Goal: Communication & Community: Connect with others

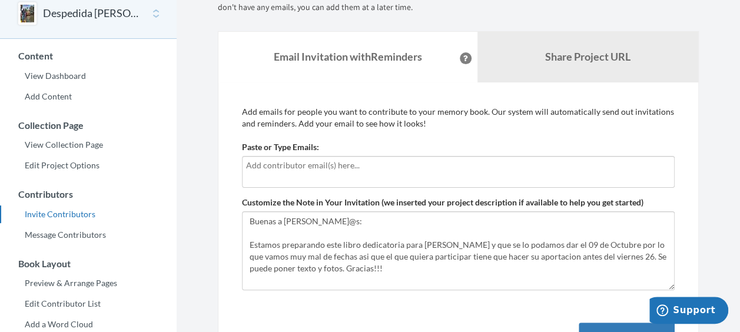
click at [350, 165] on input "text" at bounding box center [458, 165] width 424 height 13
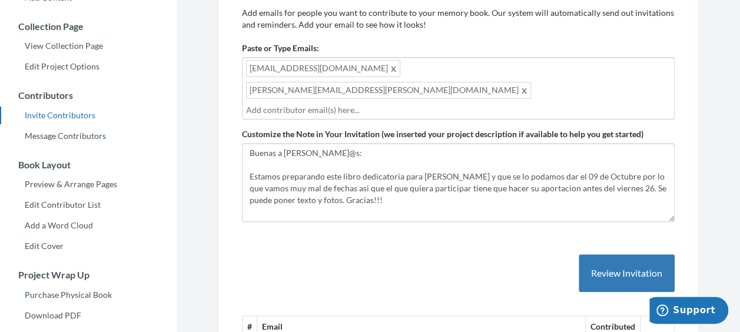
scroll to position [235, 0]
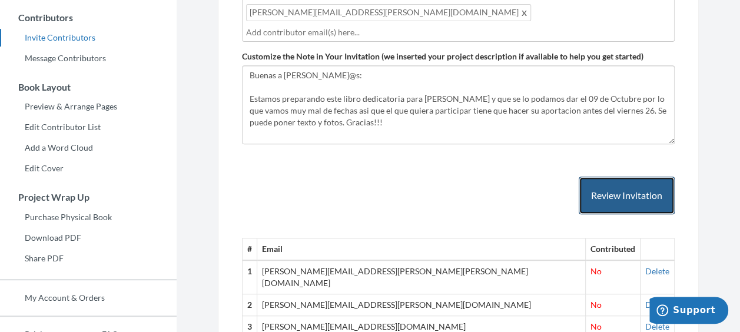
click at [617, 177] on button "Review Invitation" at bounding box center [626, 196] width 96 height 38
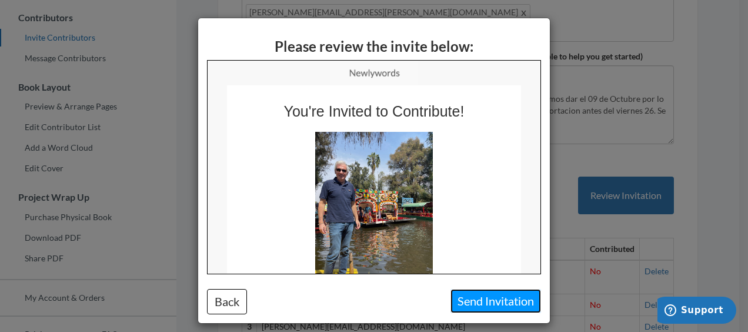
click at [484, 302] on button "Send Invitation" at bounding box center [496, 301] width 91 height 24
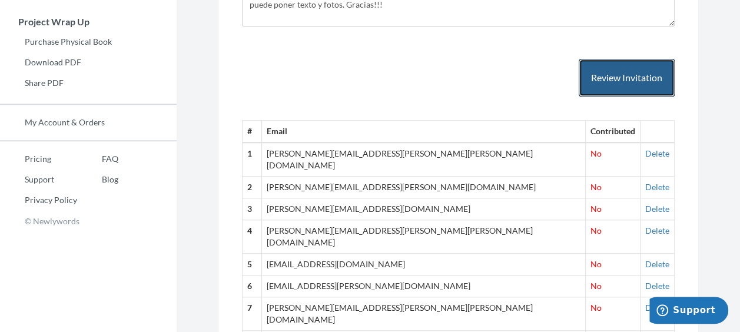
scroll to position [293, 0]
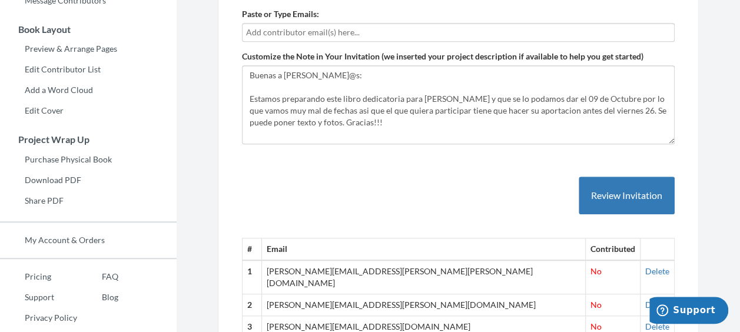
click at [264, 34] on input "text" at bounding box center [458, 32] width 424 height 13
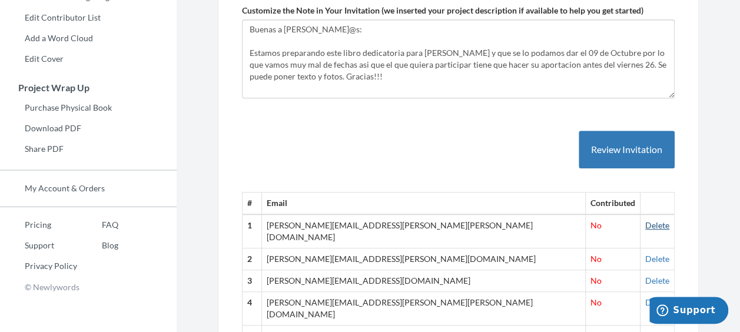
scroll to position [411, 0]
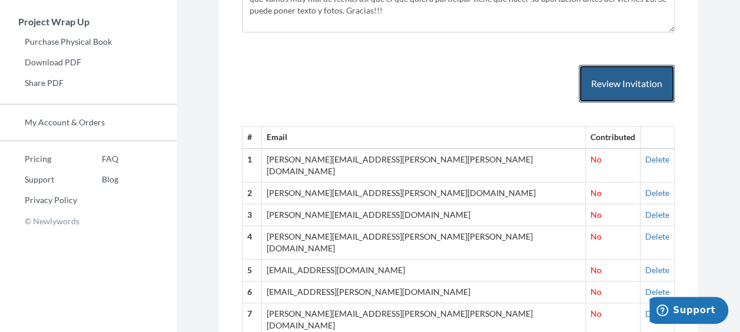
click at [635, 85] on button "Review Invitation" at bounding box center [626, 84] width 96 height 38
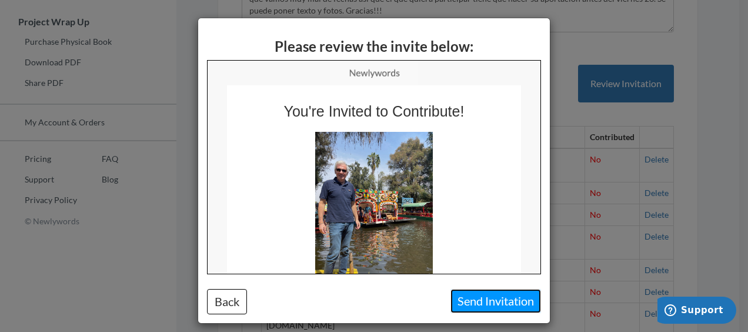
click at [475, 304] on button "Send Invitation" at bounding box center [496, 301] width 91 height 24
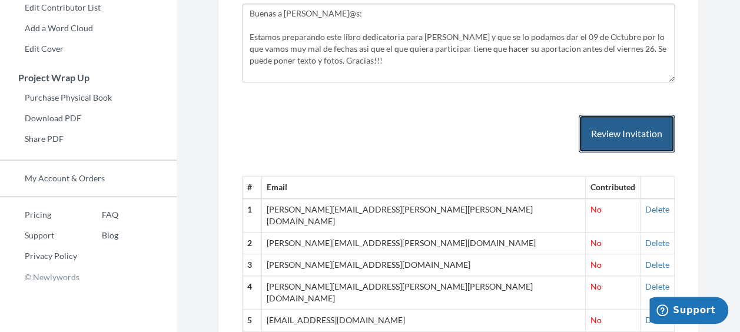
scroll to position [293, 0]
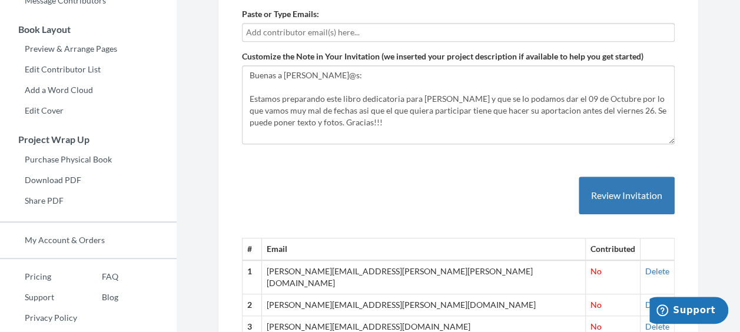
click at [314, 35] on input "text" at bounding box center [458, 32] width 424 height 13
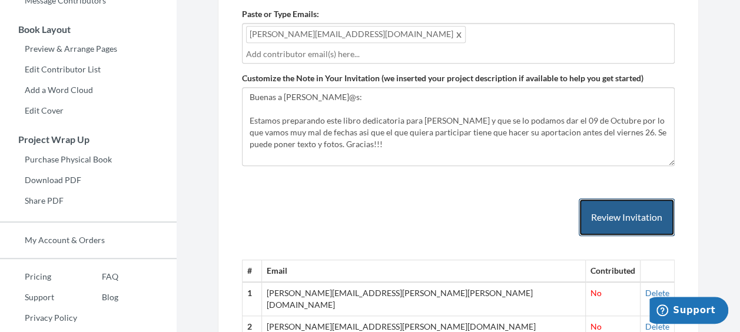
click at [615, 204] on button "Review Invitation" at bounding box center [626, 217] width 96 height 38
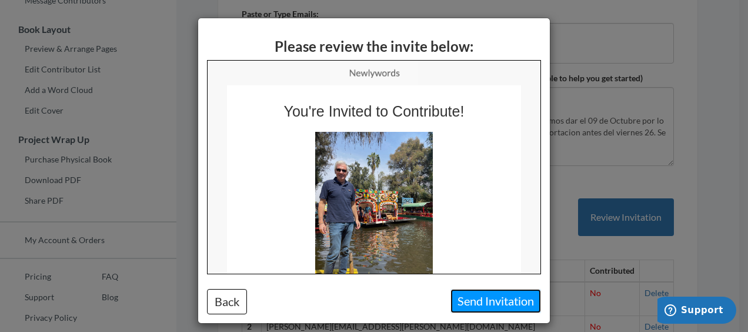
click at [505, 302] on button "Send Invitation" at bounding box center [496, 301] width 91 height 24
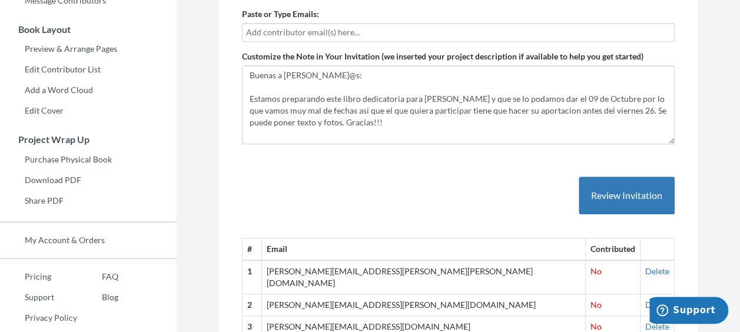
click at [364, 31] on input "text" at bounding box center [458, 32] width 424 height 13
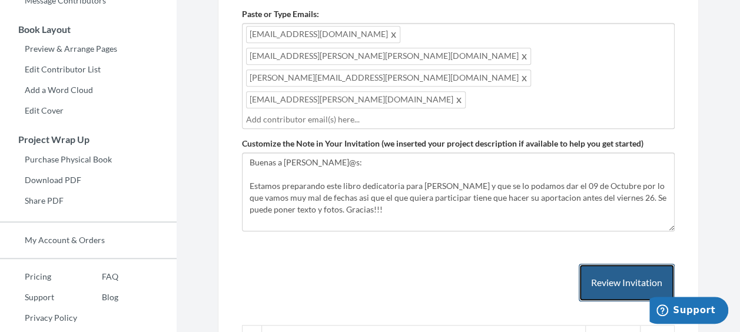
click at [631, 264] on button "Review Invitation" at bounding box center [626, 283] width 96 height 38
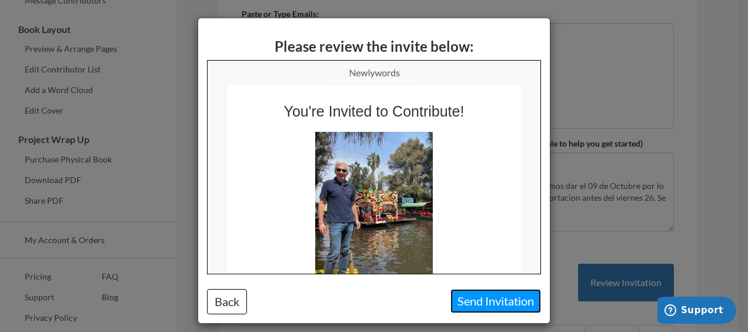
click at [514, 298] on button "Send Invitation" at bounding box center [496, 301] width 91 height 24
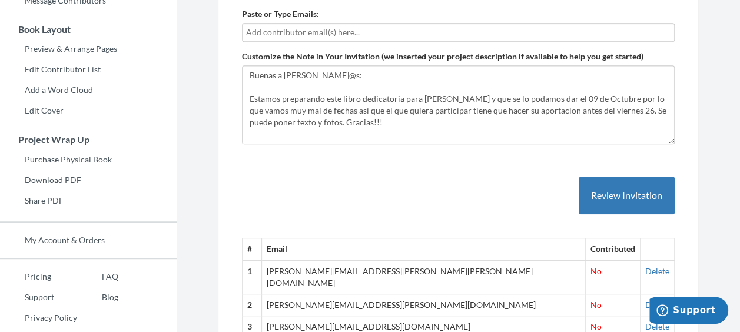
click at [304, 35] on input "text" at bounding box center [458, 32] width 424 height 13
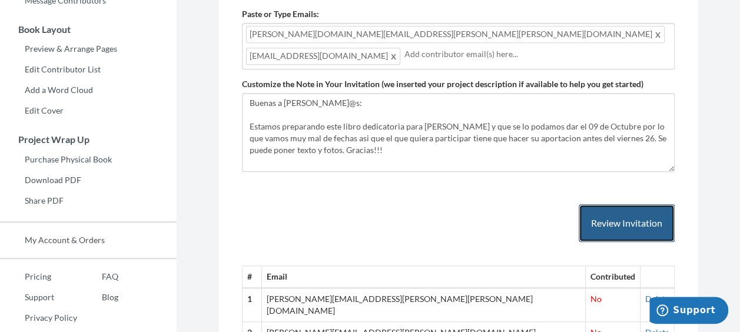
click at [647, 216] on button "Review Invitation" at bounding box center [626, 223] width 96 height 38
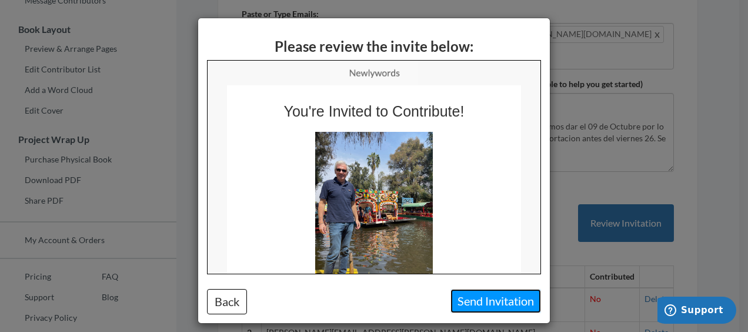
click at [515, 297] on button "Send Invitation" at bounding box center [496, 301] width 91 height 24
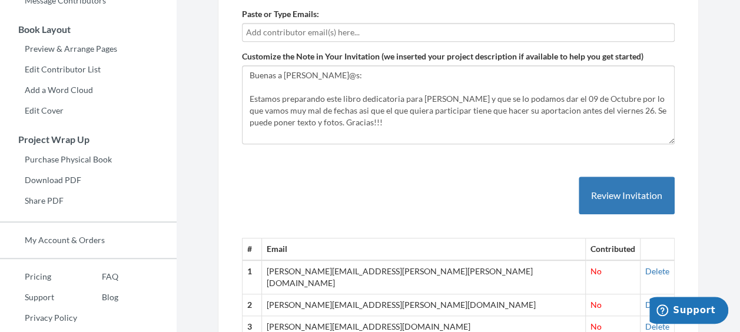
click at [345, 26] on input "text" at bounding box center [458, 32] width 424 height 13
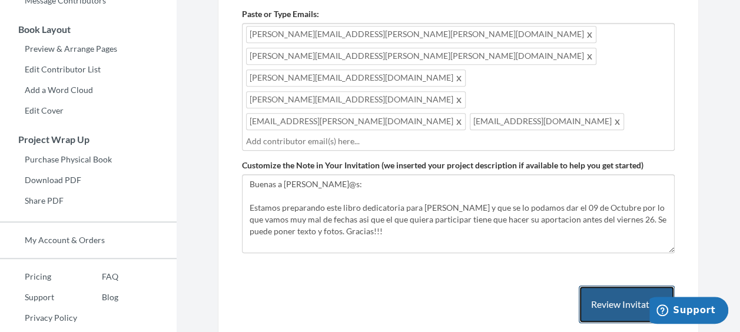
click at [625, 285] on button "Review Invitation" at bounding box center [626, 304] width 96 height 38
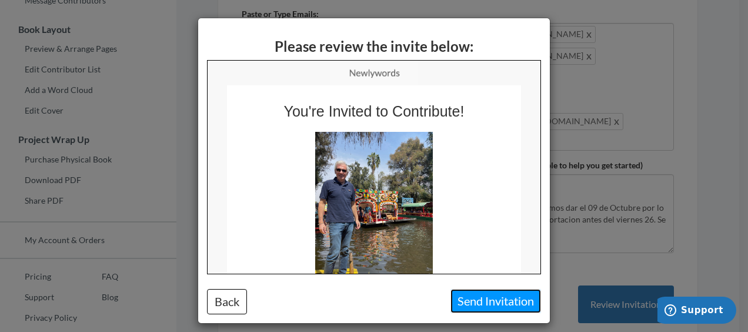
click at [488, 295] on button "Send Invitation" at bounding box center [496, 301] width 91 height 24
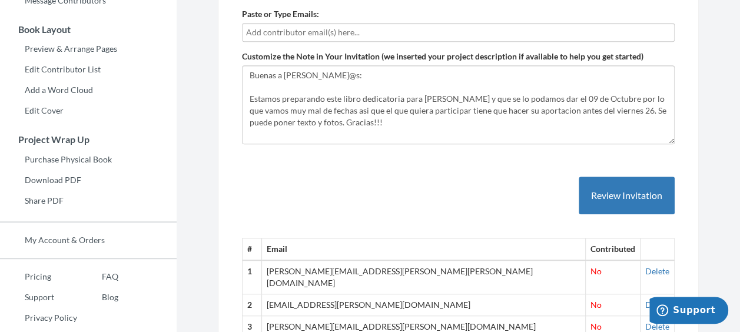
click at [395, 28] on input "text" at bounding box center [458, 32] width 424 height 13
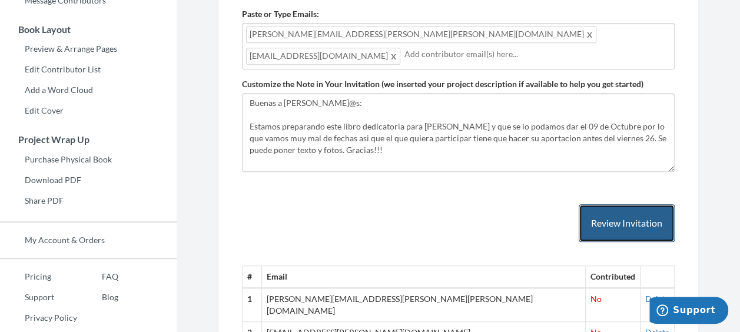
click at [639, 217] on button "Review Invitation" at bounding box center [626, 223] width 96 height 38
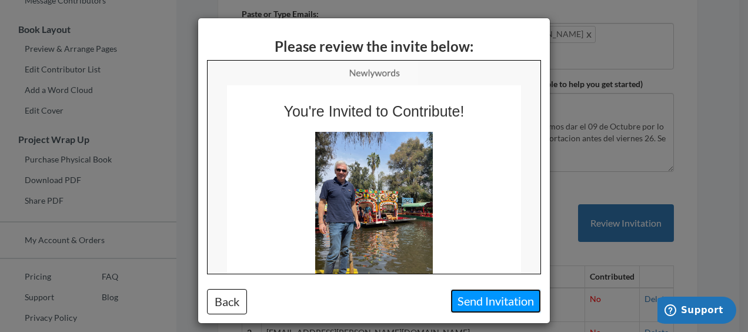
click at [494, 300] on button "Send Invitation" at bounding box center [496, 301] width 91 height 24
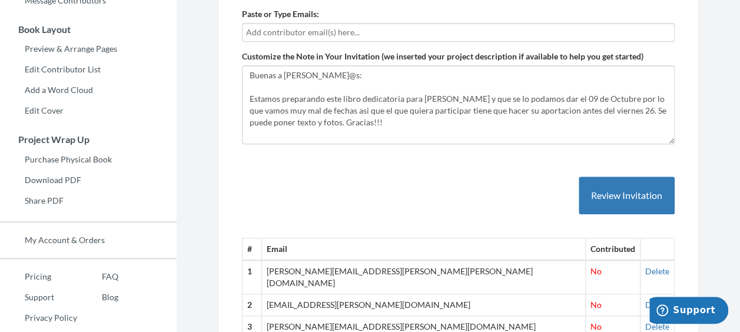
click at [367, 34] on input "text" at bounding box center [458, 32] width 424 height 13
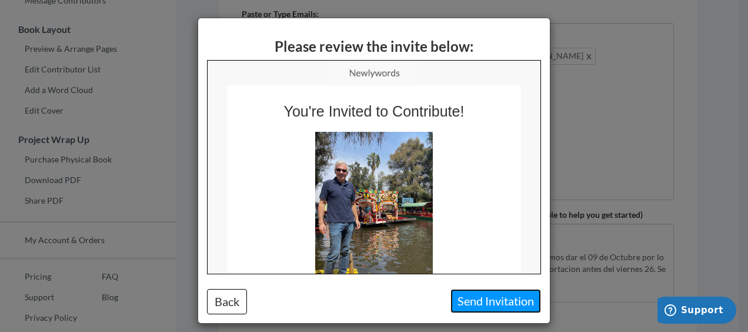
click at [491, 298] on button "Send Invitation" at bounding box center [496, 301] width 91 height 24
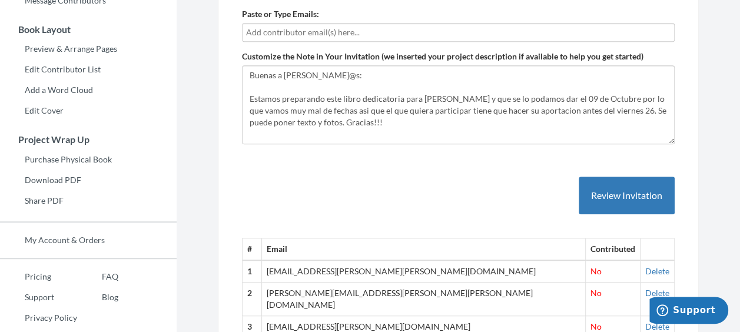
click at [333, 29] on input "text" at bounding box center [458, 32] width 424 height 13
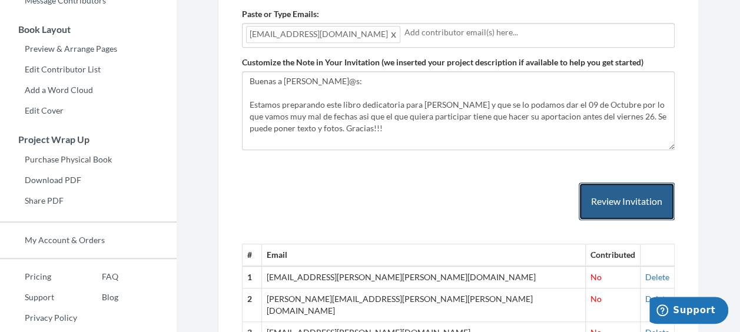
click at [630, 202] on button "Review Invitation" at bounding box center [626, 201] width 96 height 38
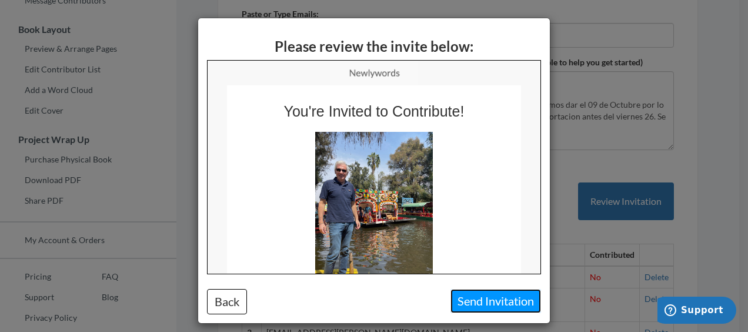
click at [499, 306] on button "Send Invitation" at bounding box center [496, 301] width 91 height 24
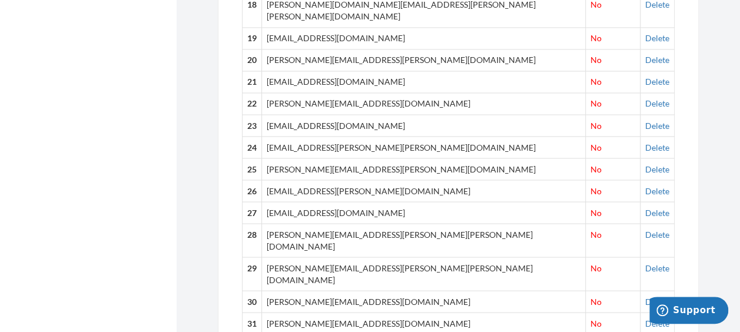
scroll to position [1067, 0]
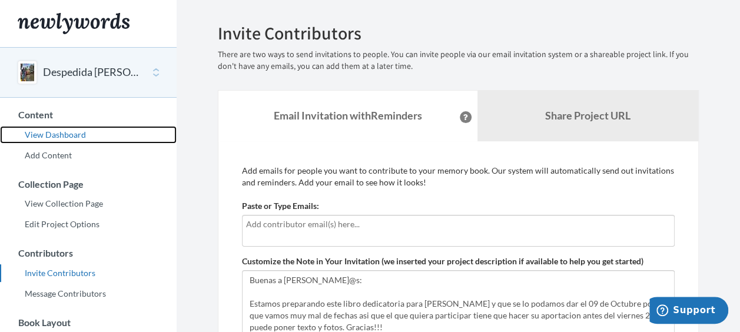
click at [63, 135] on link "View Dashboard" at bounding box center [88, 135] width 177 height 18
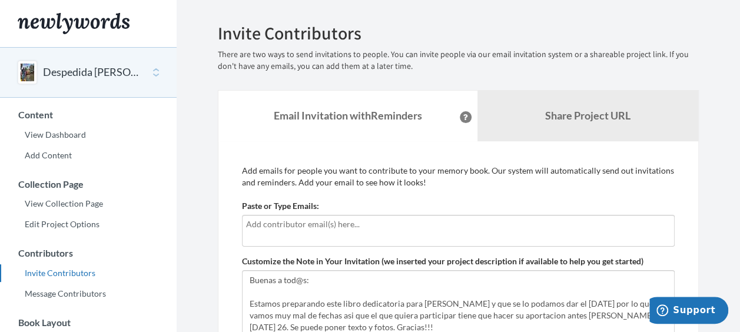
click at [306, 229] on input "text" at bounding box center [458, 224] width 424 height 13
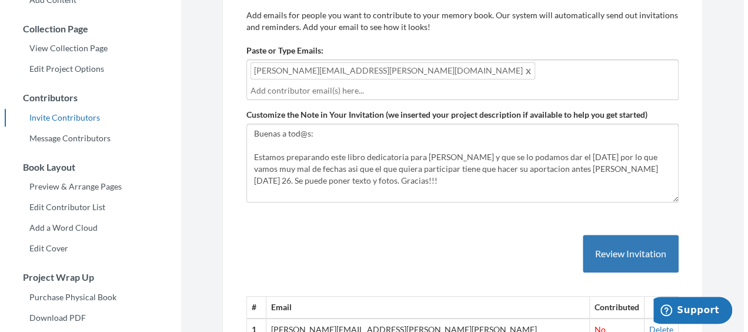
scroll to position [294, 0]
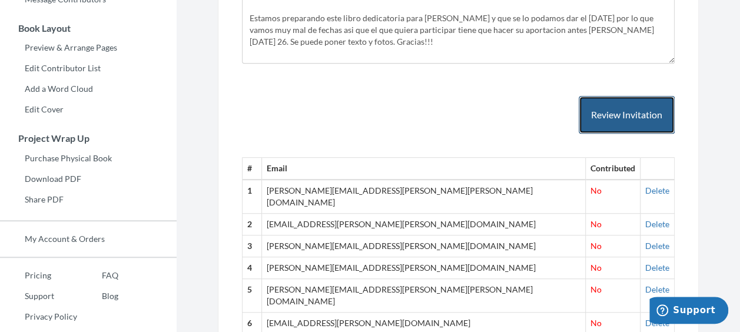
click at [624, 97] on button "Review Invitation" at bounding box center [626, 115] width 96 height 38
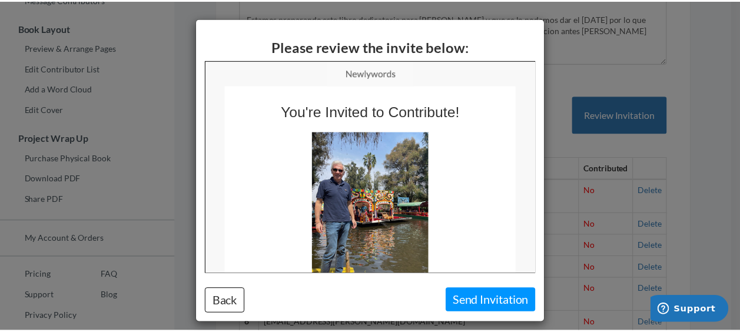
scroll to position [0, 0]
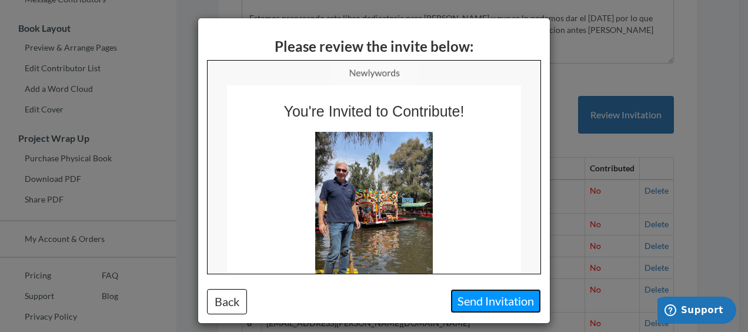
click at [502, 302] on button "Send Invitation" at bounding box center [496, 301] width 91 height 24
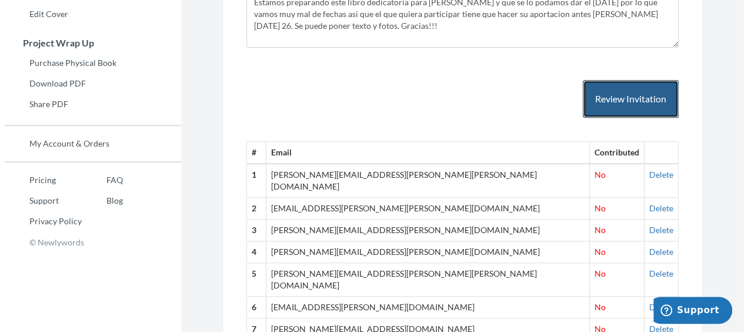
scroll to position [235, 0]
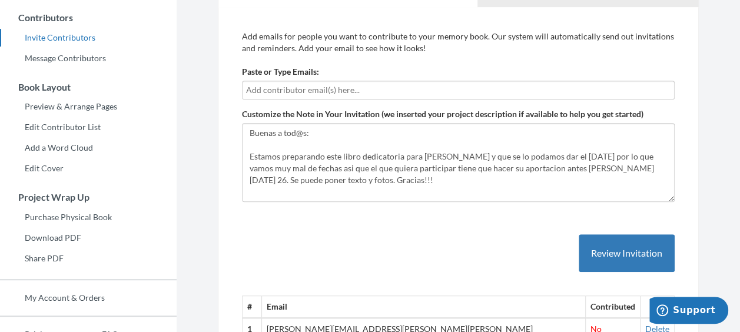
click at [482, 91] on input "text" at bounding box center [458, 90] width 424 height 13
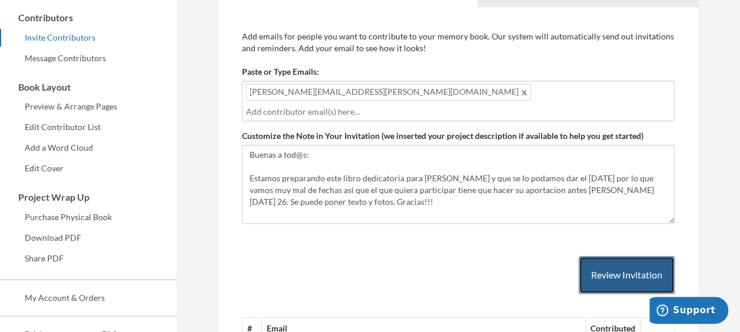
click at [626, 256] on button "Review Invitation" at bounding box center [626, 275] width 96 height 38
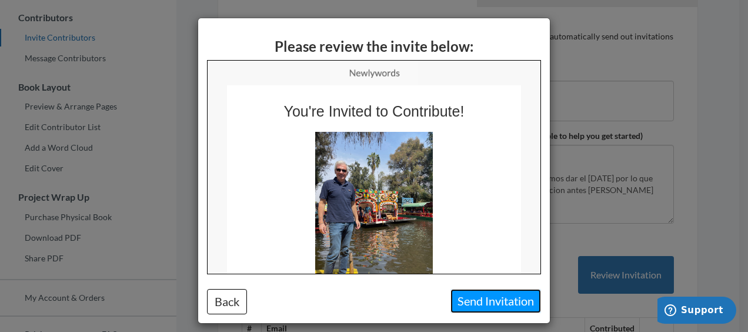
click at [517, 294] on button "Send Invitation" at bounding box center [496, 301] width 91 height 24
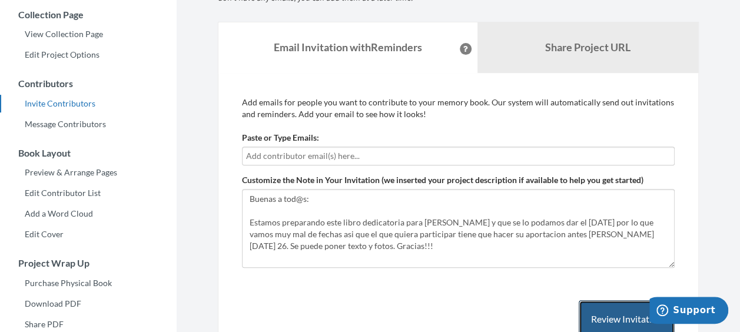
scroll to position [169, 0]
click at [339, 150] on input "text" at bounding box center [458, 155] width 424 height 13
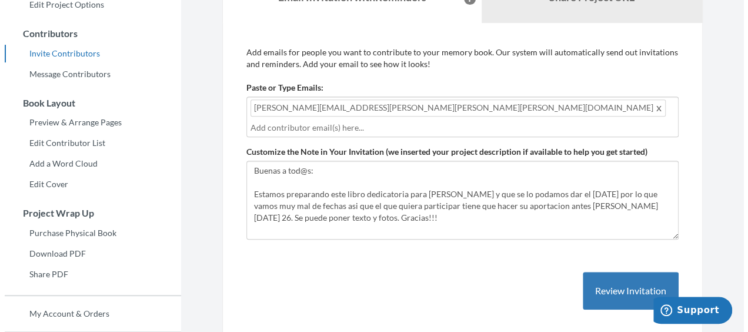
scroll to position [287, 0]
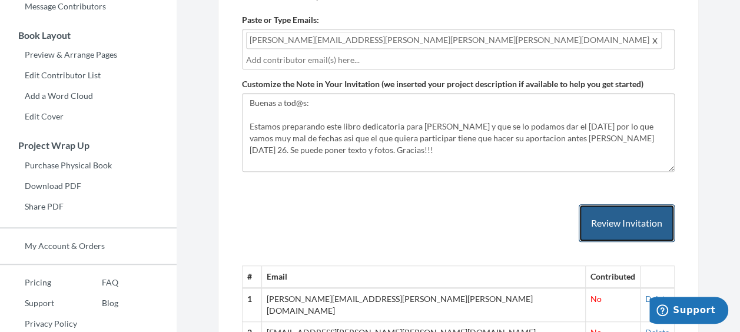
click at [617, 211] on button "Review Invitation" at bounding box center [626, 223] width 96 height 38
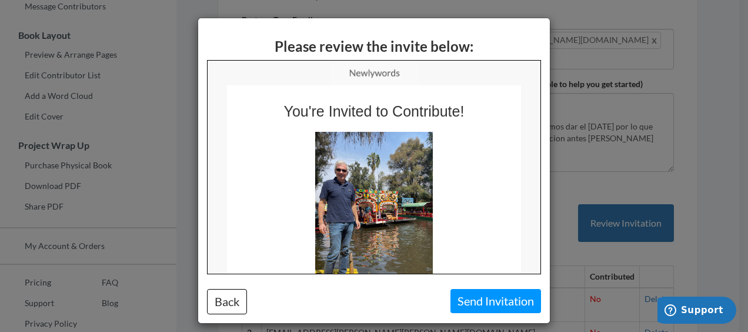
scroll to position [0, 0]
click at [481, 292] on button "Send Invitation" at bounding box center [496, 301] width 91 height 24
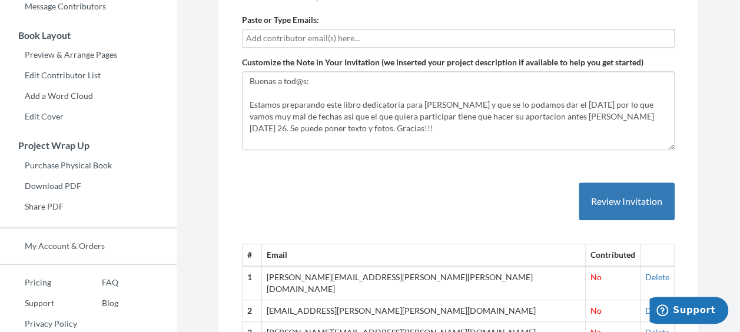
click at [340, 39] on input "text" at bounding box center [458, 38] width 424 height 13
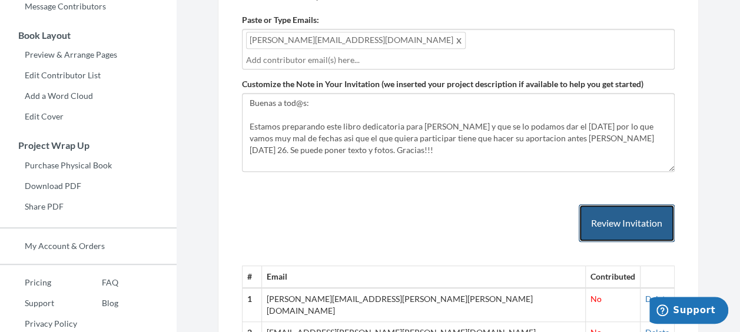
click at [649, 205] on button "Review Invitation" at bounding box center [626, 223] width 96 height 38
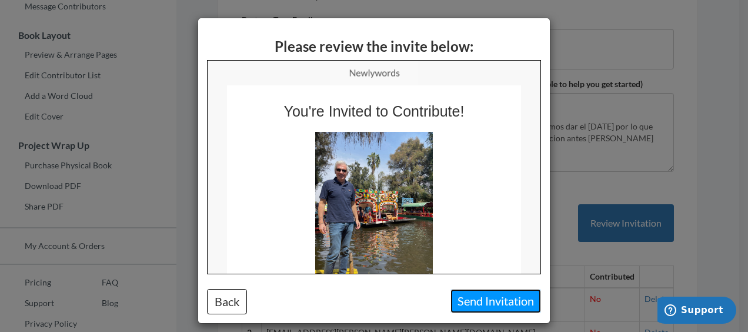
click at [496, 301] on button "Send Invitation" at bounding box center [496, 301] width 91 height 24
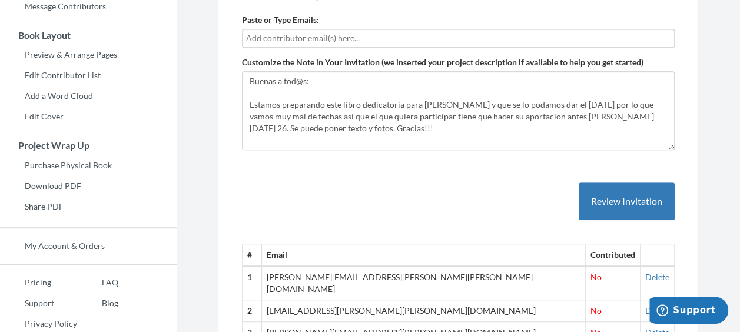
click at [337, 37] on input "text" at bounding box center [458, 38] width 424 height 13
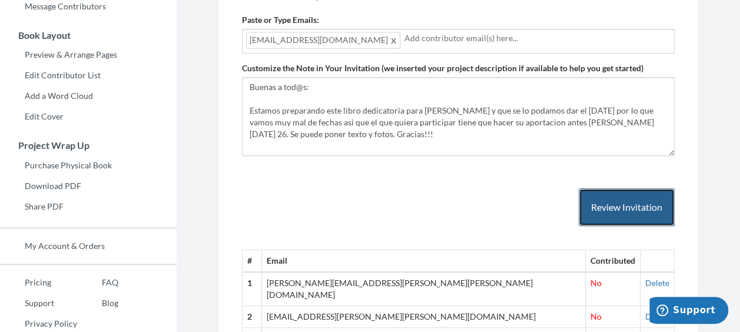
click at [647, 202] on button "Review Invitation" at bounding box center [626, 207] width 96 height 38
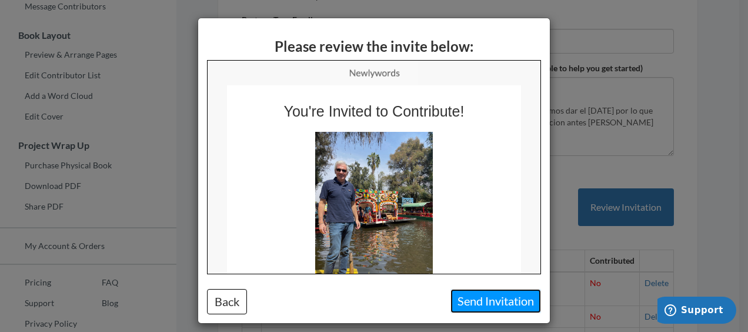
click at [518, 297] on button "Send Invitation" at bounding box center [496, 301] width 91 height 24
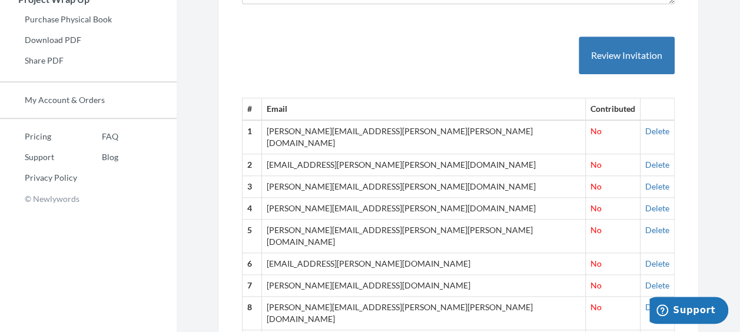
scroll to position [247, 0]
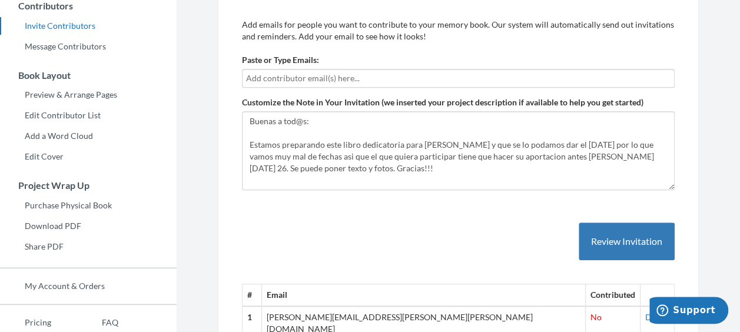
drag, startPoint x: 451, startPoint y: 259, endPoint x: 246, endPoint y: 309, distance: 210.9
copy tbody "1 [PERSON_NAME][EMAIL_ADDRESS][PERSON_NAME][PERSON_NAME][DOMAIN_NAME] No Delete…"
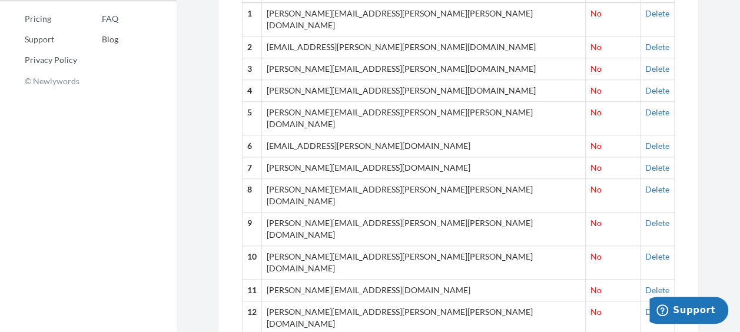
scroll to position [482, 0]
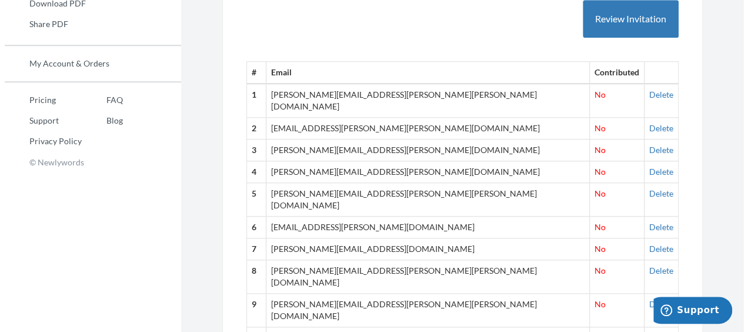
scroll to position [234, 0]
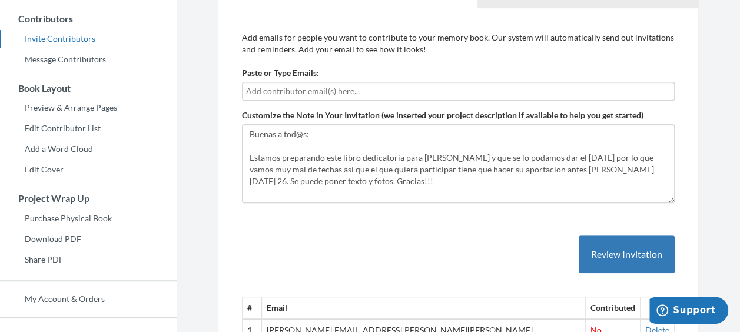
click at [352, 89] on input "text" at bounding box center [458, 91] width 424 height 13
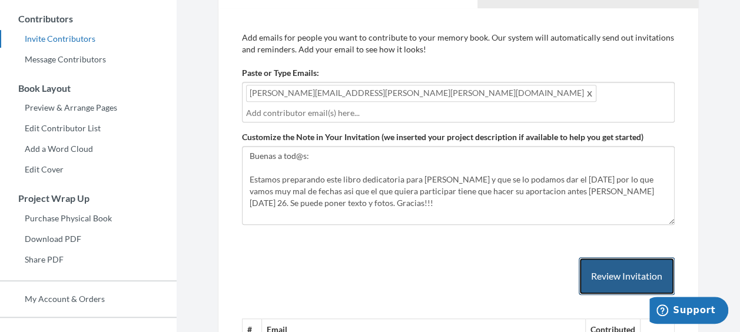
click at [628, 257] on button "Review Invitation" at bounding box center [626, 276] width 96 height 38
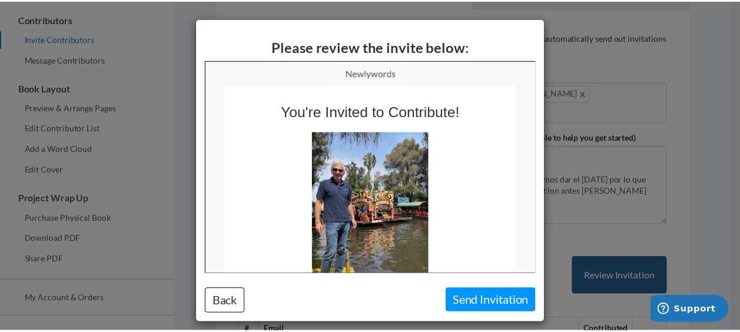
scroll to position [0, 0]
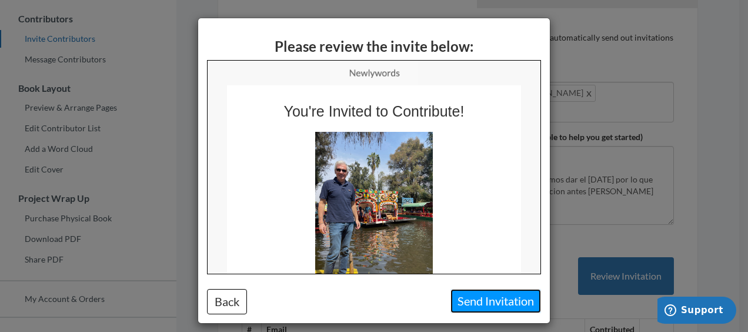
click at [494, 297] on button "Send Invitation" at bounding box center [496, 301] width 91 height 24
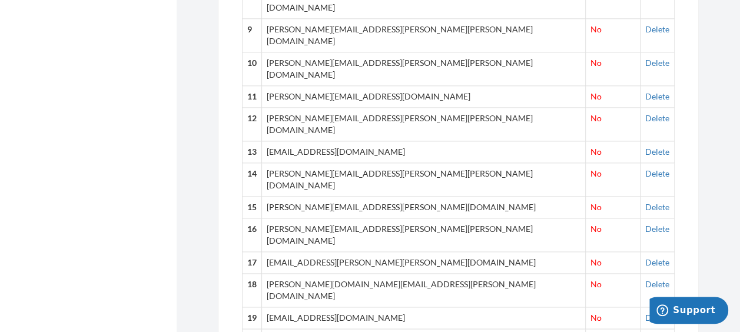
scroll to position [726, 0]
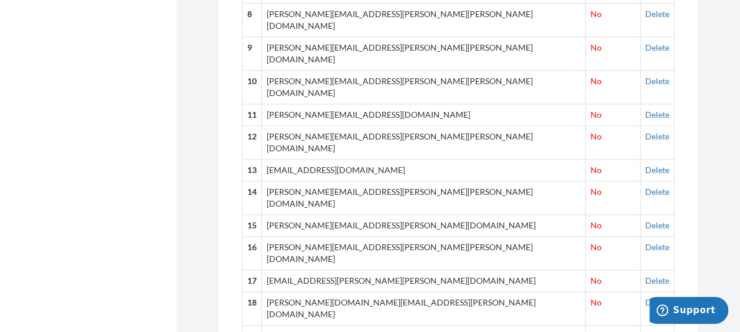
drag, startPoint x: 399, startPoint y: 289, endPoint x: 275, endPoint y: 289, distance: 123.6
drag, startPoint x: 275, startPoint y: 289, endPoint x: 405, endPoint y: 287, distance: 129.5
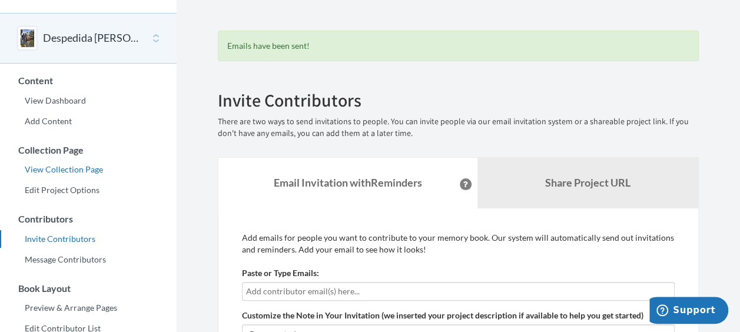
scroll to position [0, 0]
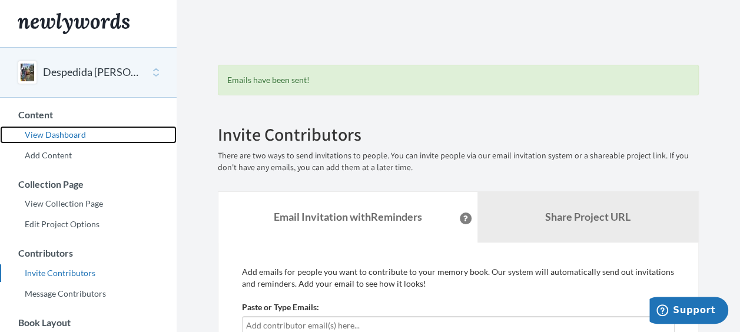
click at [75, 136] on link "View Dashboard" at bounding box center [88, 135] width 177 height 18
